Goal: Transaction & Acquisition: Purchase product/service

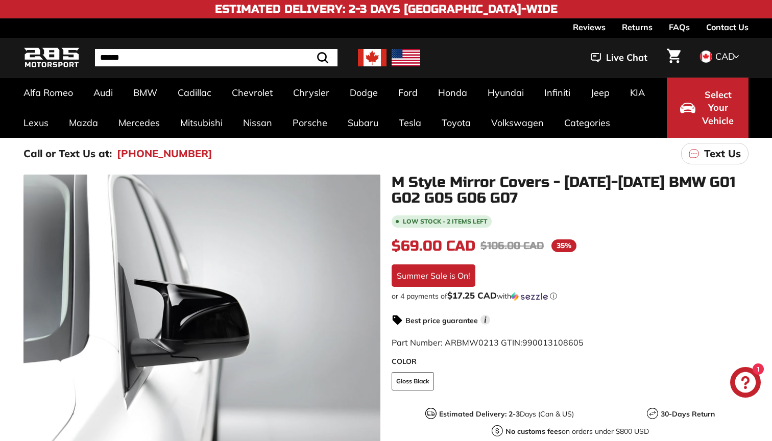
click at [714, 58] on div "CAD CAD USD" at bounding box center [717, 56] width 41 height 15
click at [710, 88] on span at bounding box center [705, 90] width 13 height 13
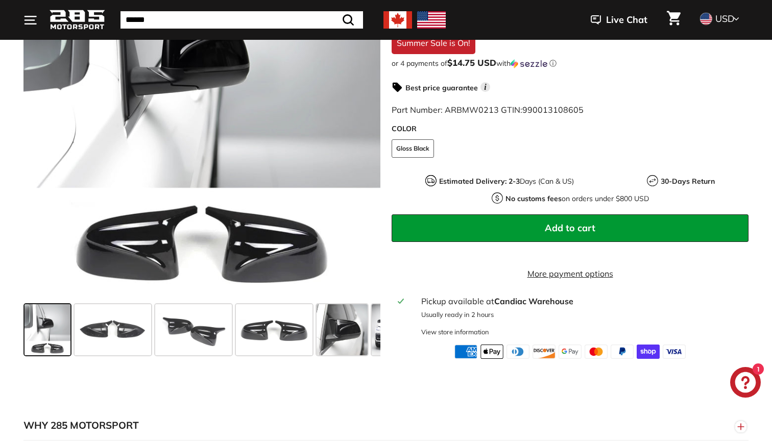
scroll to position [272, 0]
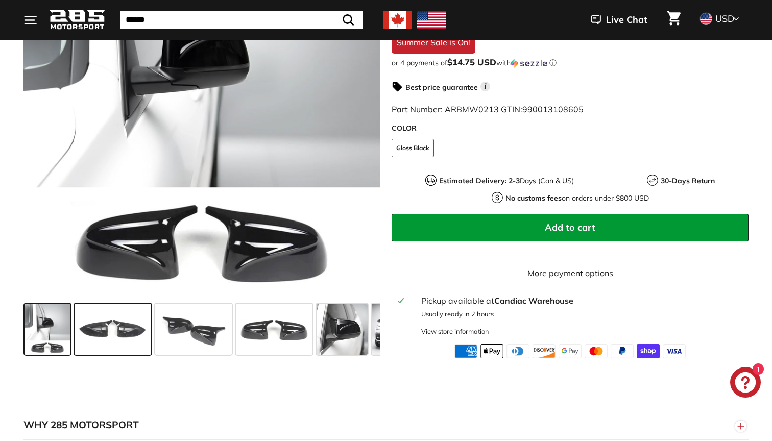
click at [126, 329] on span at bounding box center [113, 329] width 77 height 51
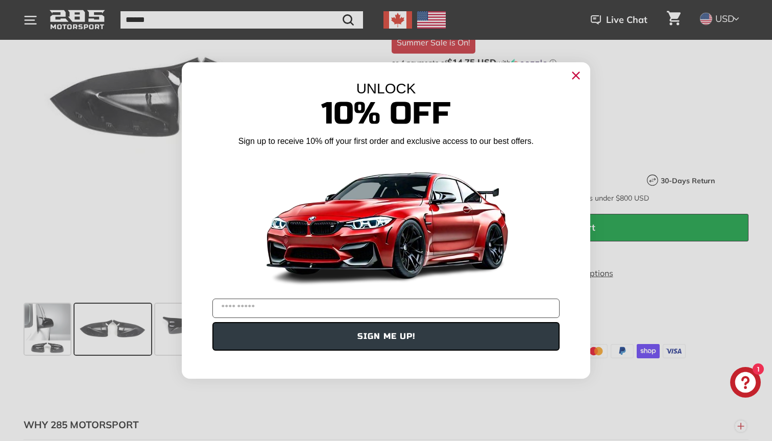
click at [257, 95] on div "UNLOCK" at bounding box center [386, 89] width 378 height 16
click at [570, 77] on circle "Close dialog" at bounding box center [575, 75] width 15 height 15
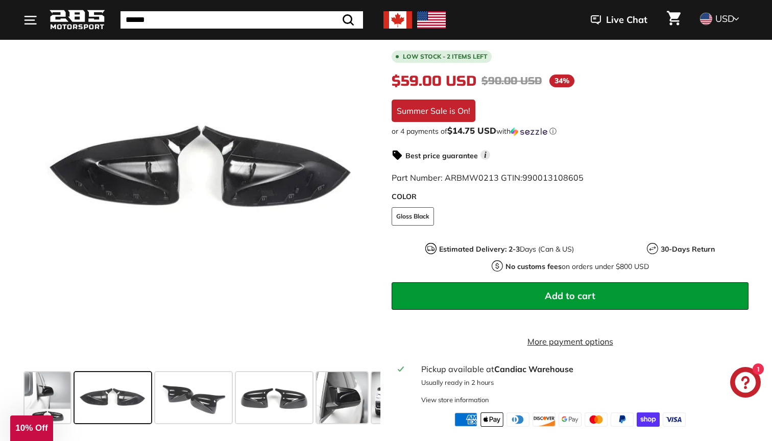
scroll to position [203, 0]
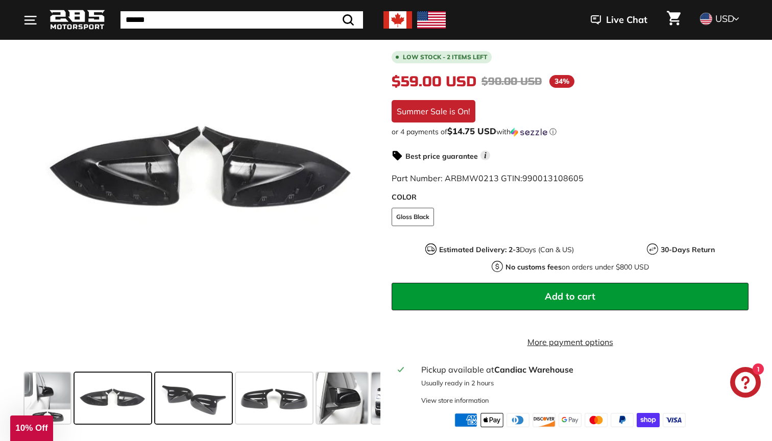
click at [203, 404] on span at bounding box center [193, 398] width 77 height 51
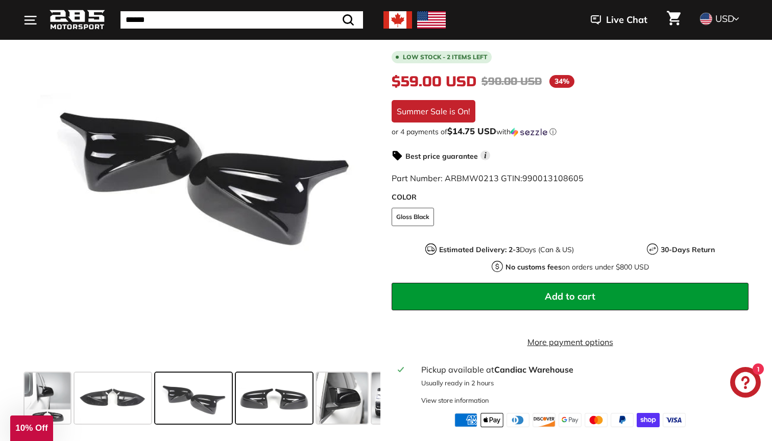
click at [248, 406] on span at bounding box center [274, 398] width 77 height 51
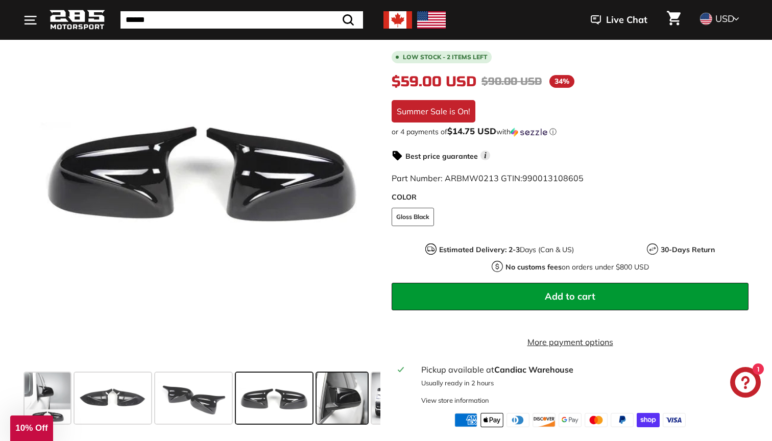
click at [319, 403] on span at bounding box center [342, 398] width 51 height 51
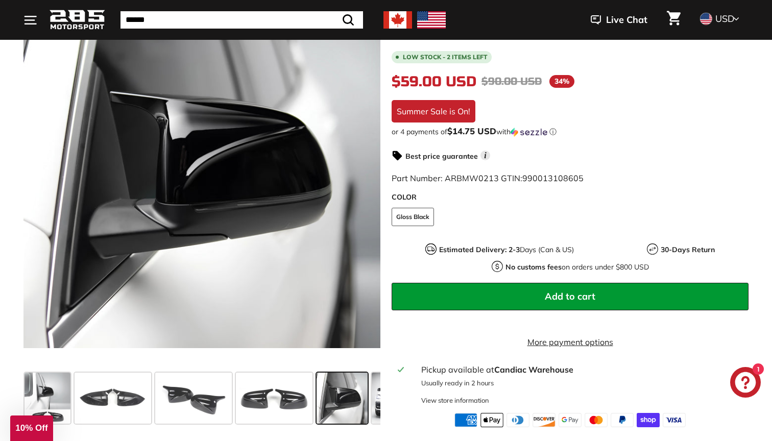
scroll to position [0, 140]
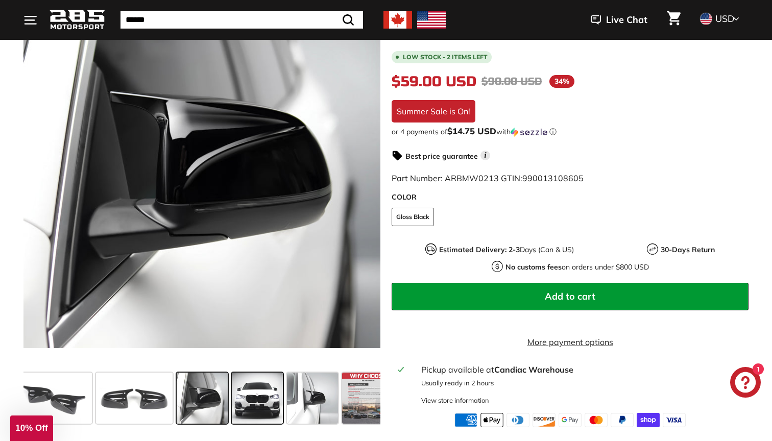
click at [258, 402] on span at bounding box center [257, 398] width 51 height 51
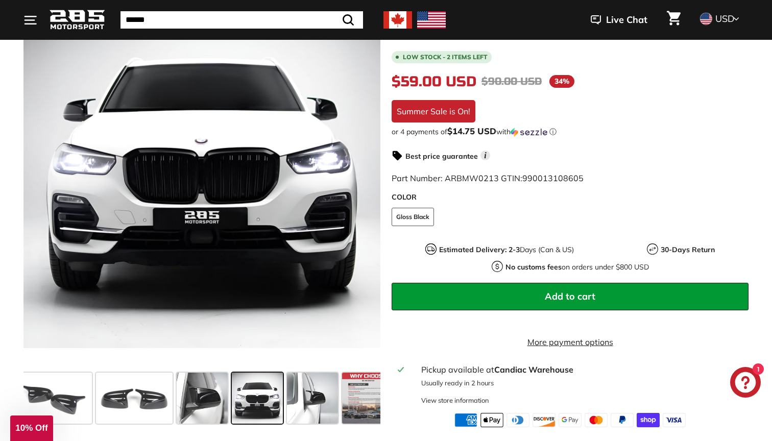
click at [267, 405] on span at bounding box center [257, 398] width 51 height 51
click at [269, 404] on span at bounding box center [257, 398] width 51 height 51
click at [323, 398] on span at bounding box center [312, 398] width 51 height 51
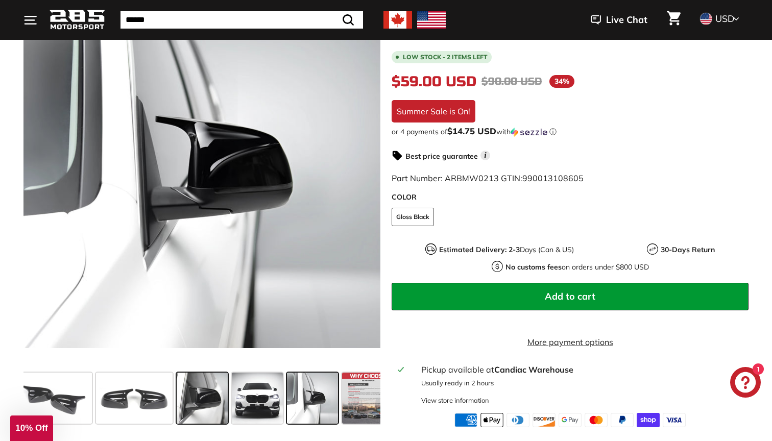
click at [215, 388] on span at bounding box center [202, 398] width 51 height 51
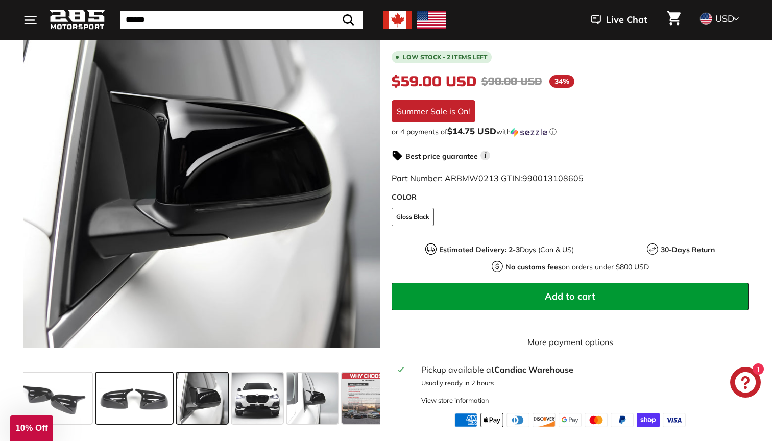
click at [150, 393] on span at bounding box center [134, 398] width 77 height 51
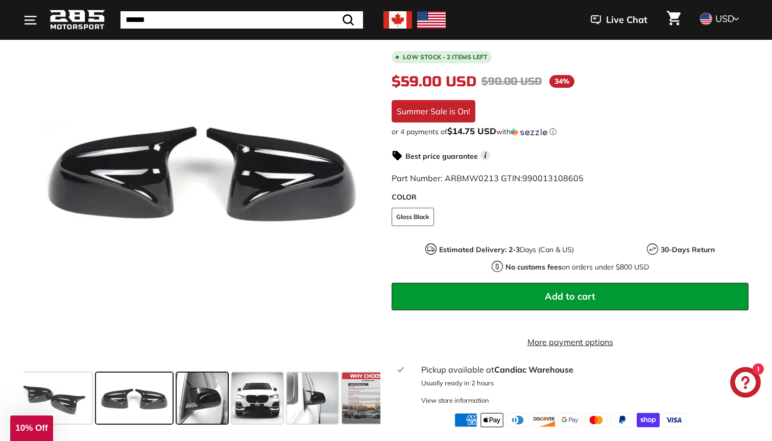
click at [212, 388] on span at bounding box center [202, 398] width 51 height 51
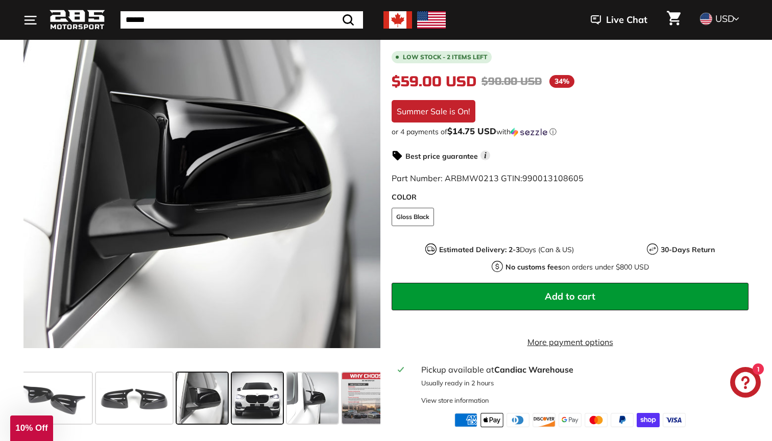
click at [258, 389] on span at bounding box center [257, 398] width 51 height 51
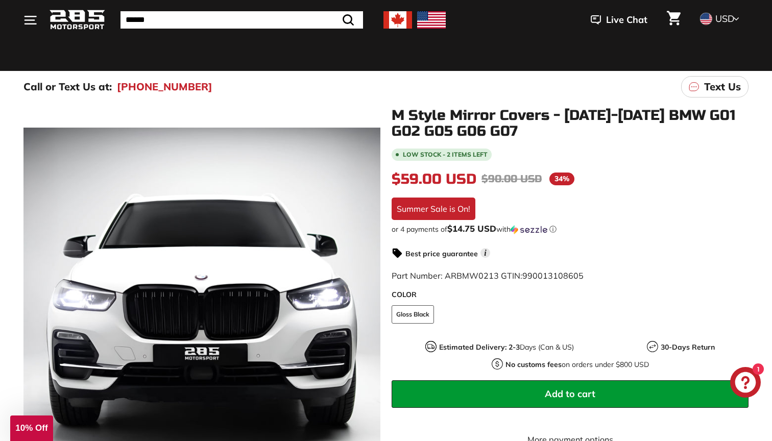
scroll to position [32, 0]
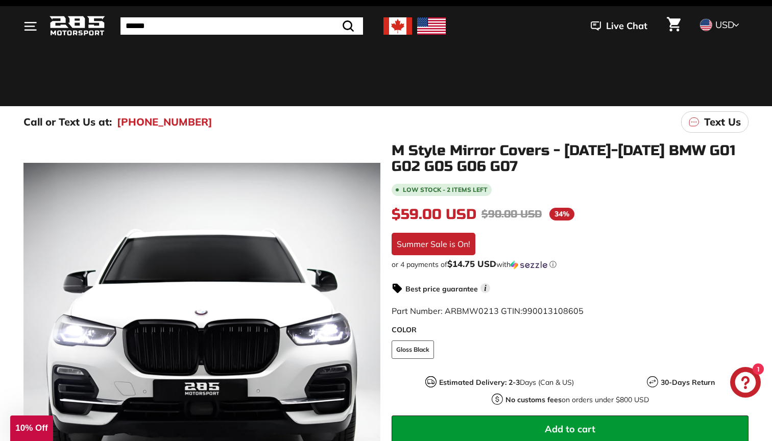
click at [479, 162] on h1 "M Style Mirror Covers - [DATE]-[DATE] BMW G01 G02 G05 G06 G07" at bounding box center [570, 159] width 357 height 32
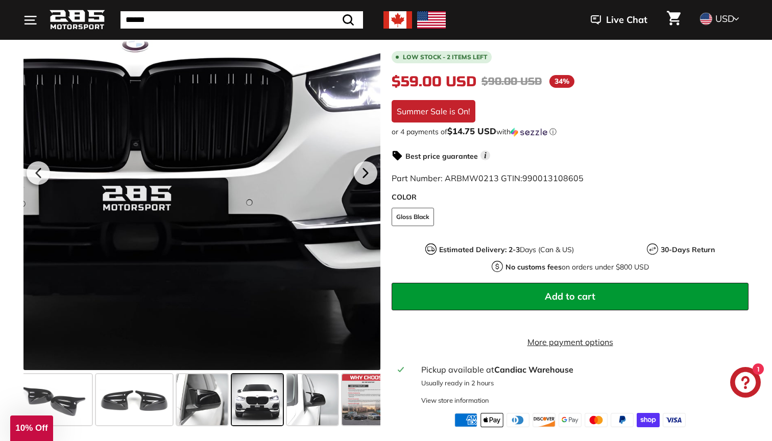
scroll to position [202, 0]
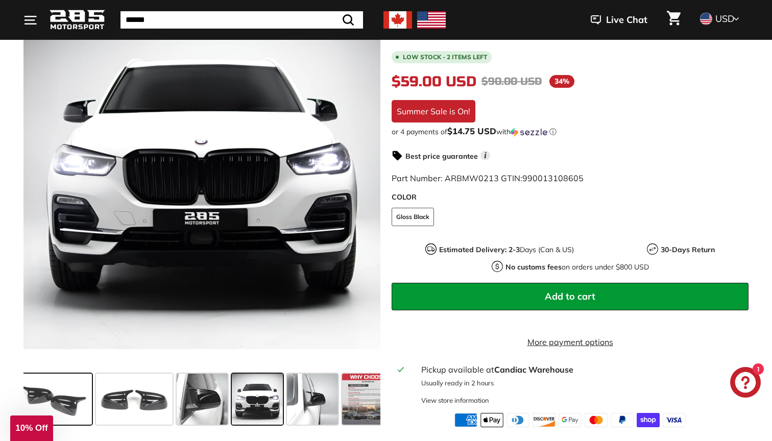
click at [74, 397] on span at bounding box center [53, 399] width 77 height 51
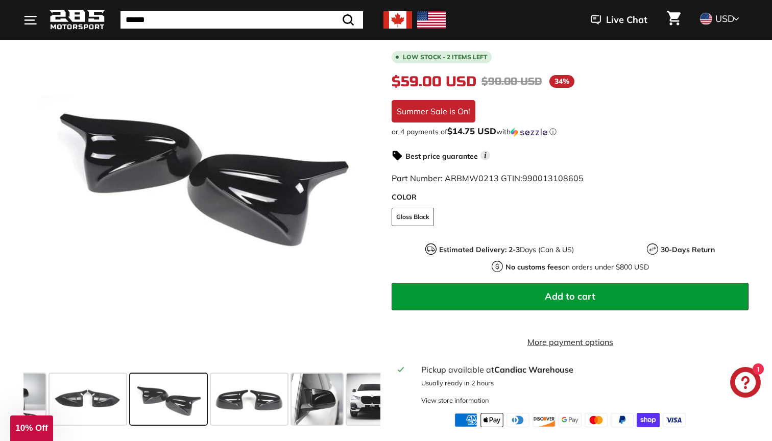
scroll to position [0, 0]
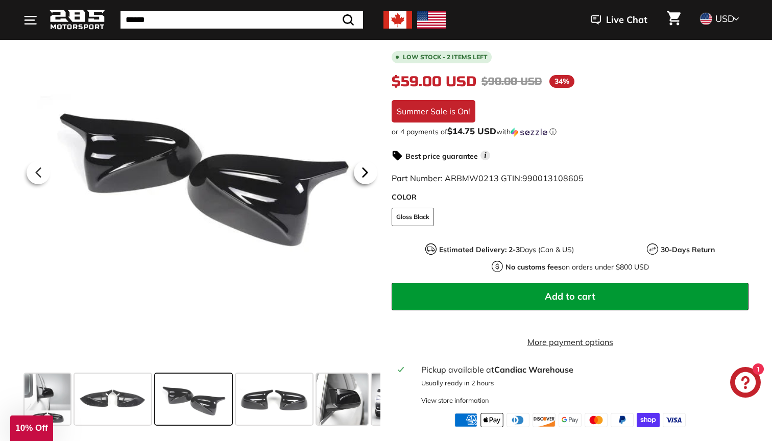
click at [356, 166] on icon at bounding box center [364, 172] width 23 height 23
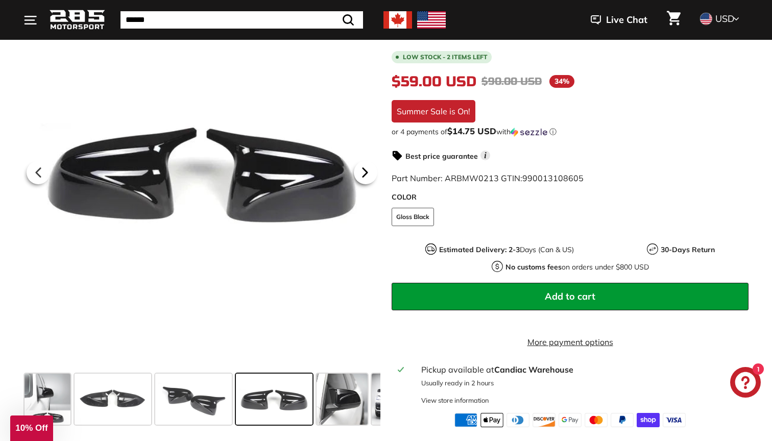
click at [357, 166] on icon at bounding box center [364, 172] width 23 height 23
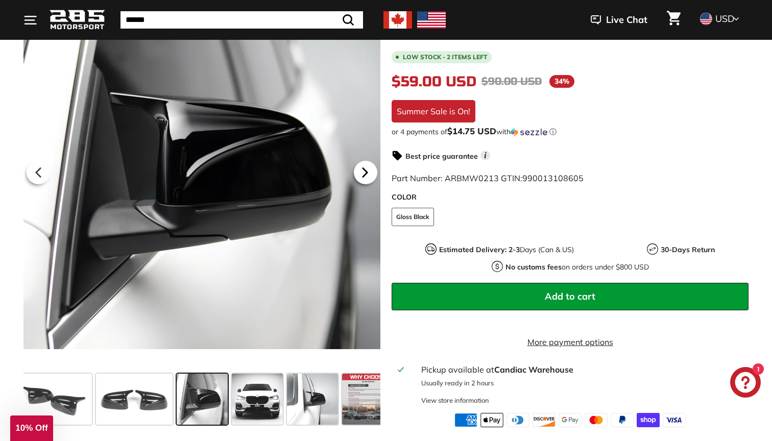
click at [359, 170] on icon at bounding box center [364, 172] width 23 height 23
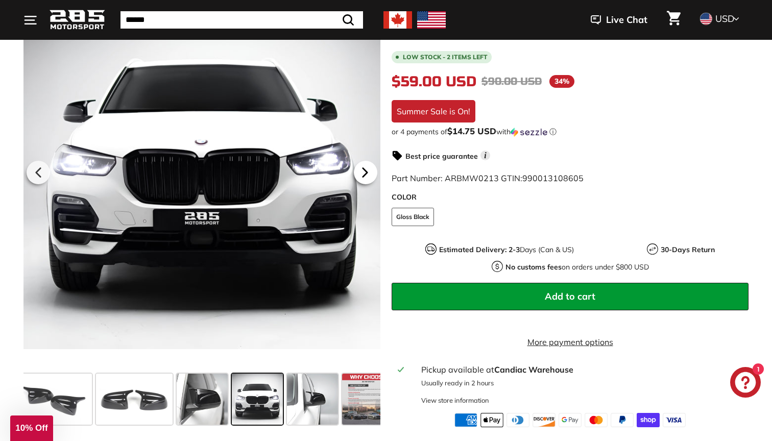
click at [359, 170] on icon at bounding box center [364, 172] width 23 height 23
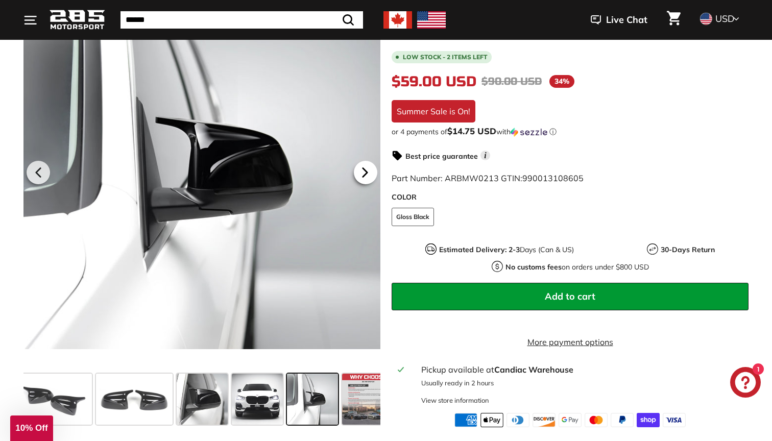
click at [359, 170] on icon at bounding box center [364, 172] width 23 height 23
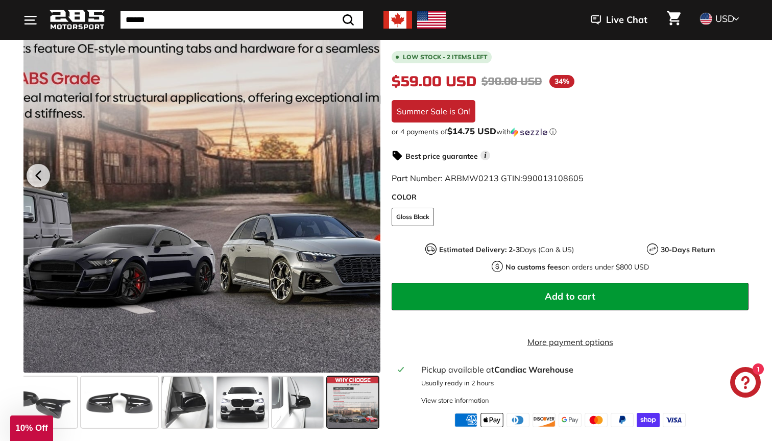
scroll to position [226, 0]
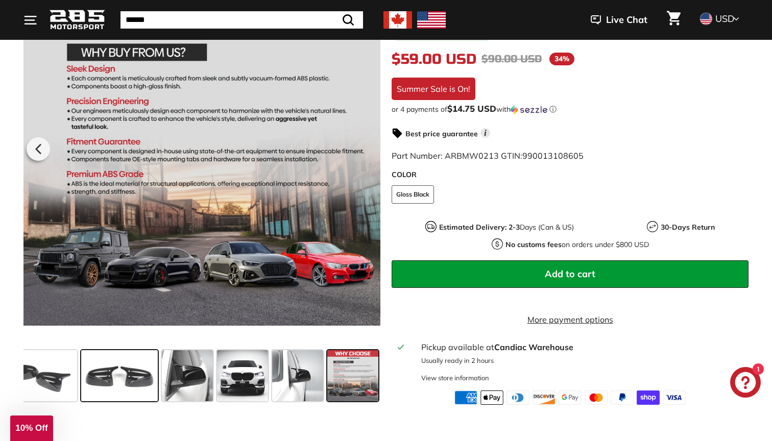
click at [135, 391] on span at bounding box center [119, 375] width 77 height 51
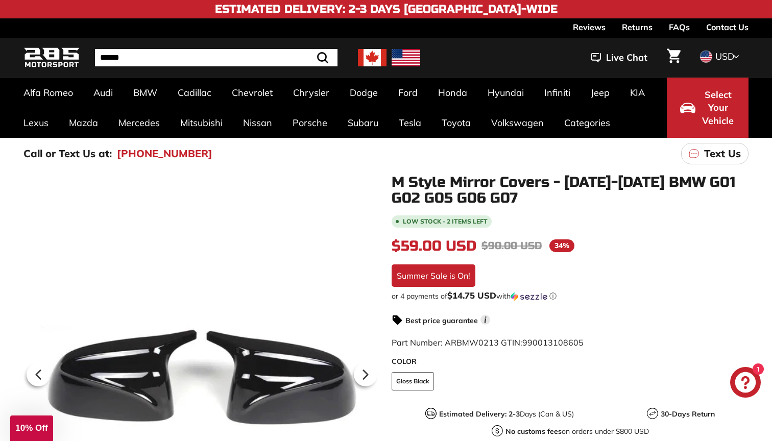
scroll to position [0, 0]
